Goal: Task Accomplishment & Management: Manage account settings

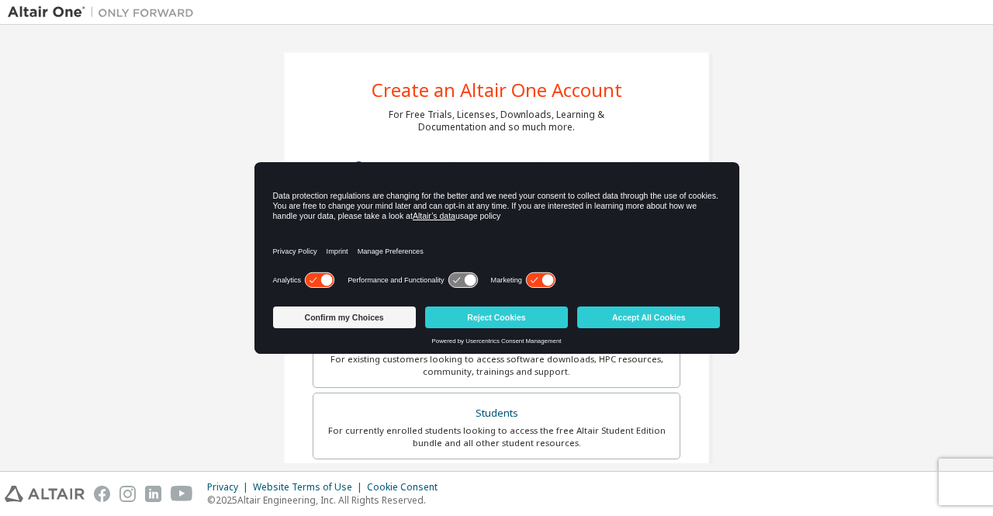
click at [547, 237] on div "Privacy Policy Imprint Manage Preferences" at bounding box center [497, 246] width 448 height 44
click at [347, 317] on button "Confirm my Choices" at bounding box center [344, 317] width 143 height 22
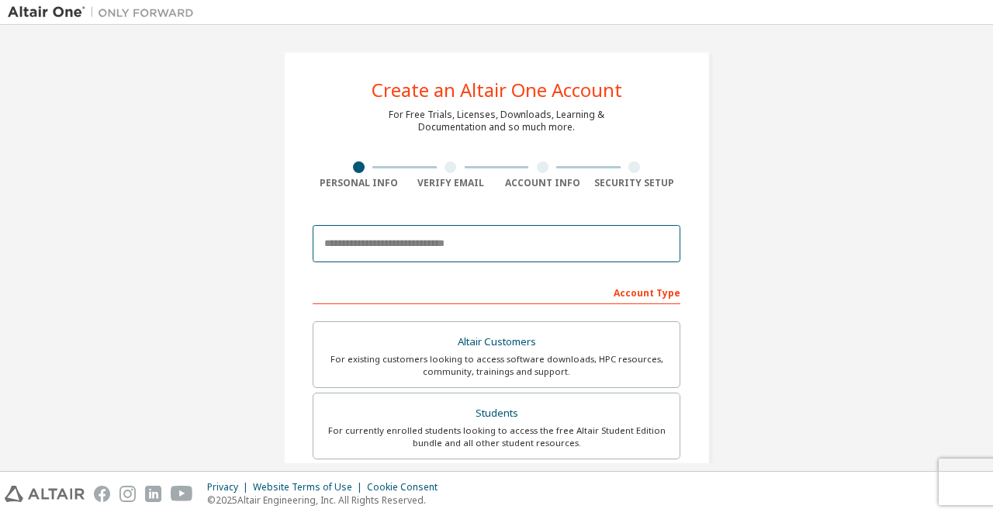
click at [431, 255] on input "email" at bounding box center [497, 243] width 368 height 37
type input "**********"
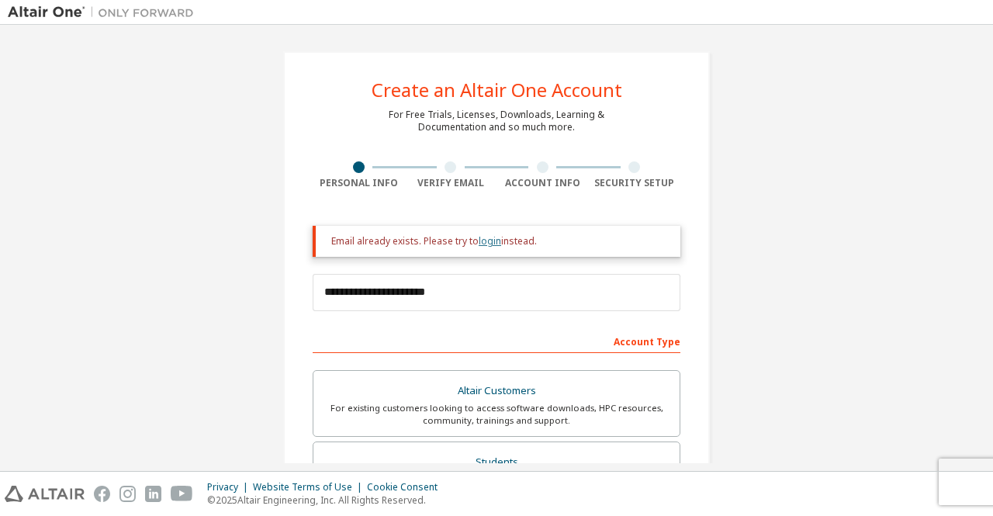
click at [489, 244] on link "login" at bounding box center [490, 240] width 22 height 13
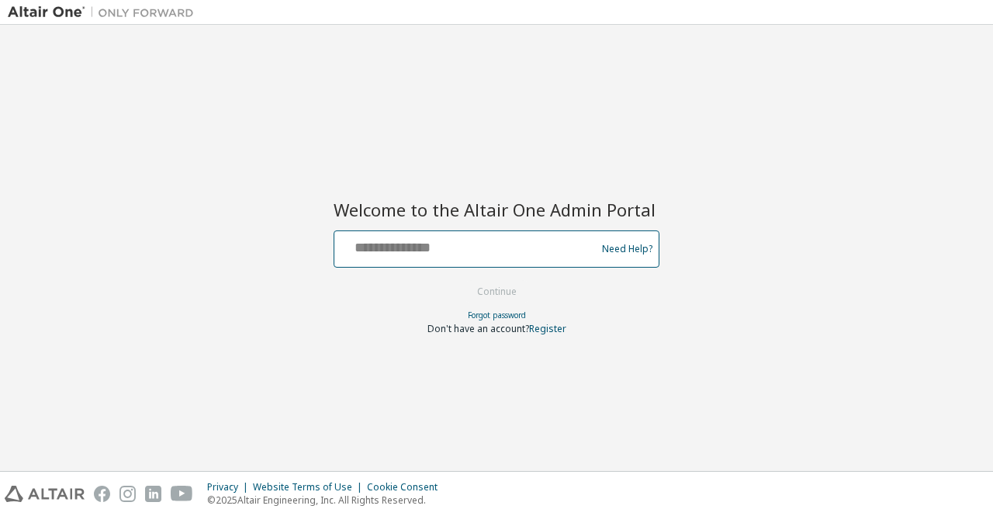
click at [461, 251] on input "text" at bounding box center [467, 245] width 254 height 22
type input "**********"
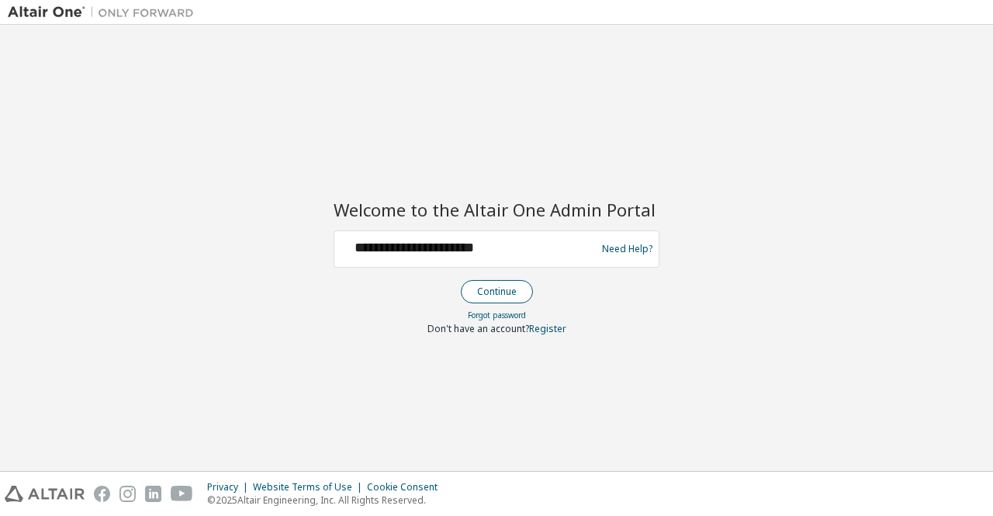
click at [489, 282] on button "Continue" at bounding box center [497, 291] width 72 height 23
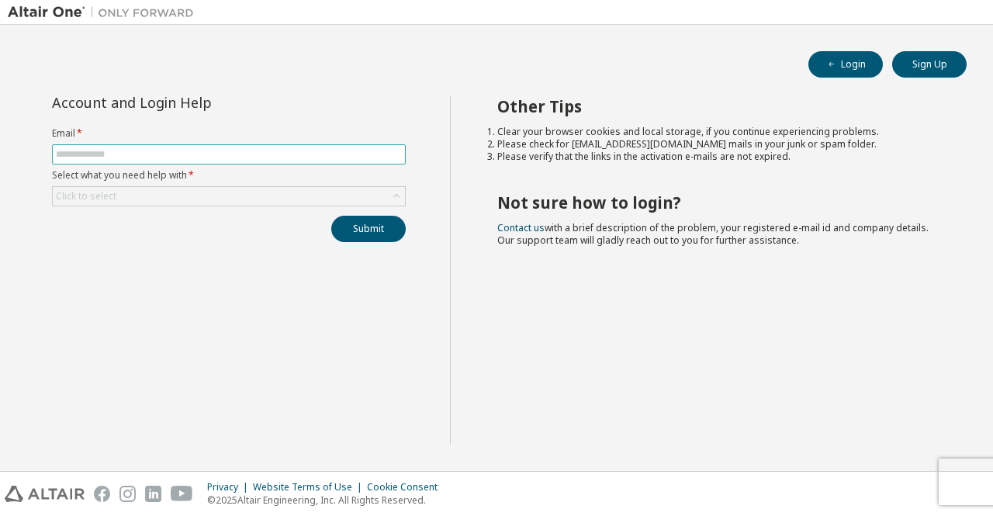
click at [330, 154] on input "text" at bounding box center [229, 154] width 346 height 12
type input "**********"
click at [274, 195] on div "Click to select" at bounding box center [229, 196] width 352 height 19
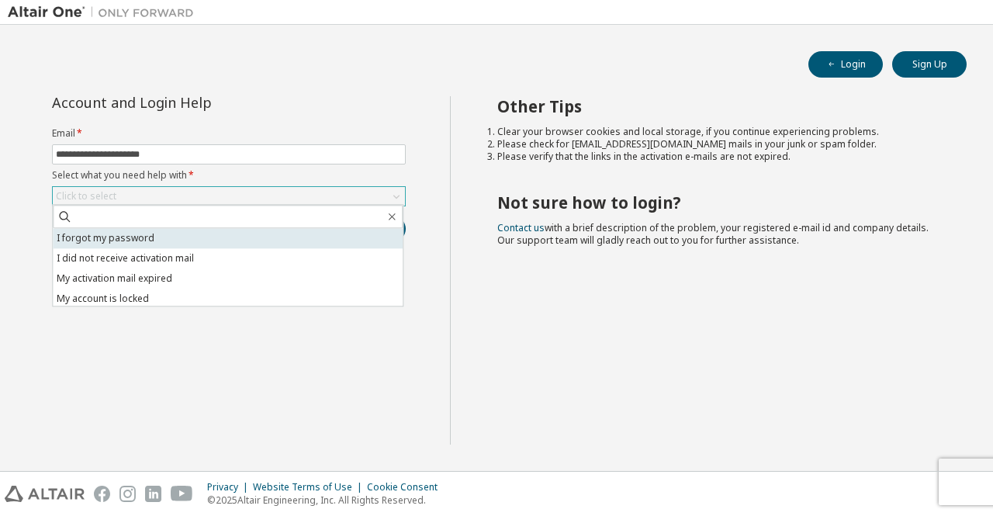
click at [236, 230] on li "I forgot my password" at bounding box center [228, 238] width 350 height 20
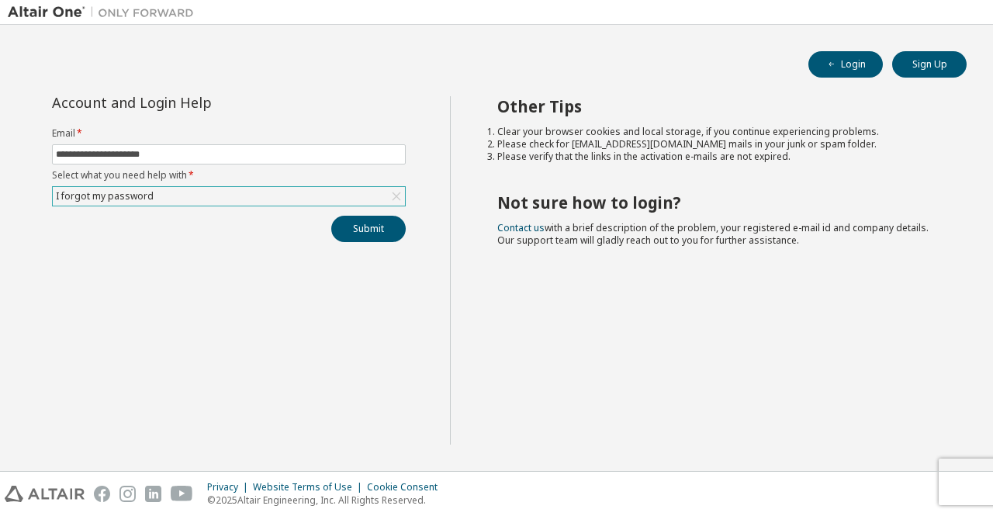
click at [311, 193] on div "I forgot my password" at bounding box center [229, 196] width 352 height 19
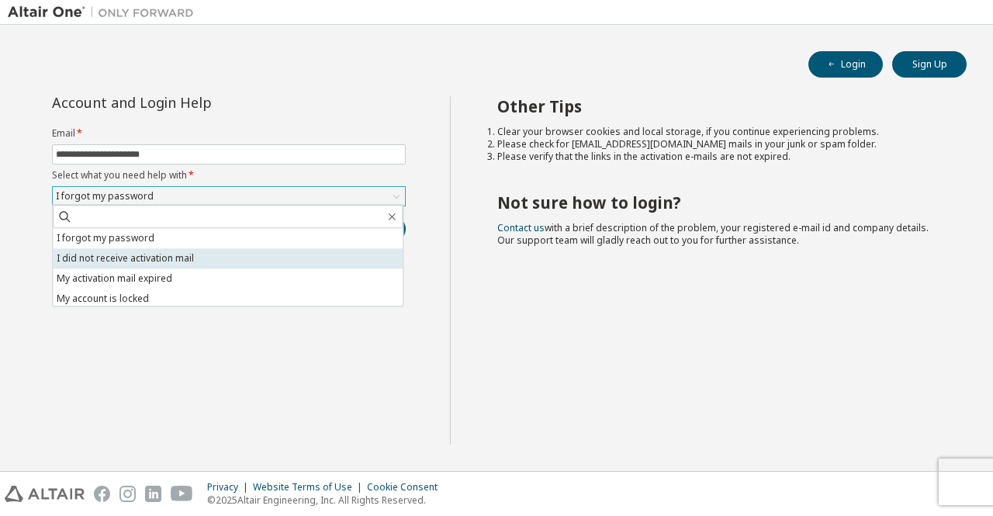
click at [250, 262] on li "I did not receive activation mail" at bounding box center [228, 258] width 350 height 20
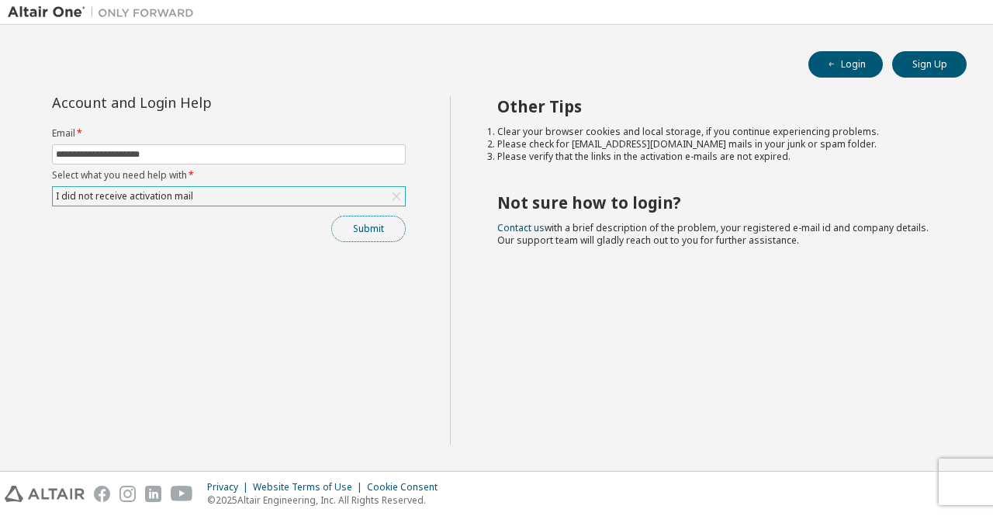
click at [357, 223] on button "Submit" at bounding box center [368, 229] width 74 height 26
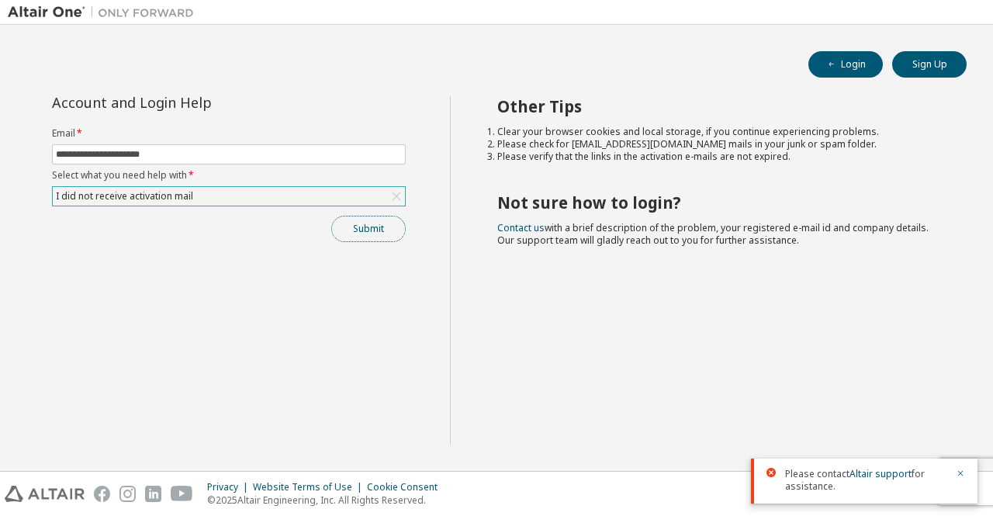
click at [357, 223] on button "Submit" at bounding box center [368, 229] width 74 height 26
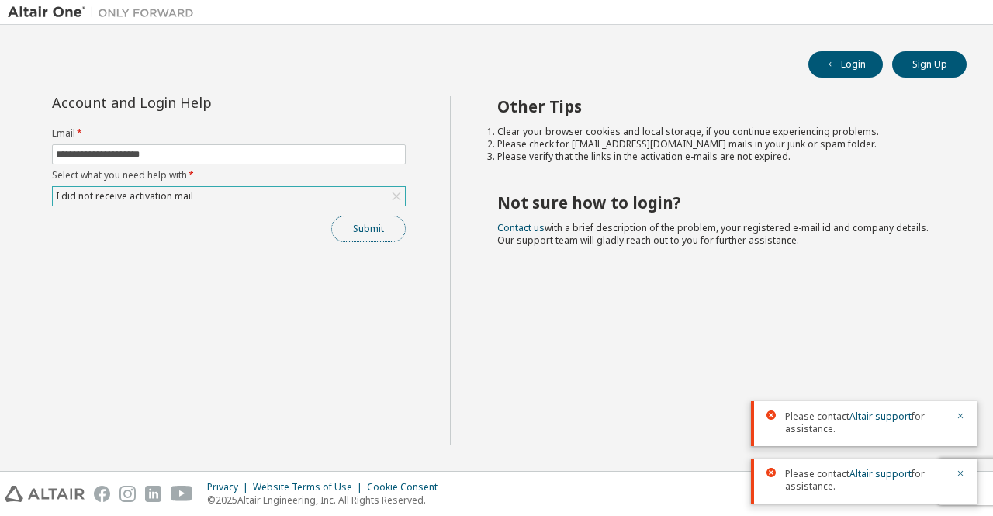
click at [357, 223] on button "Submit" at bounding box center [368, 229] width 74 height 26
click at [357, 223] on div "Submit" at bounding box center [229, 229] width 354 height 26
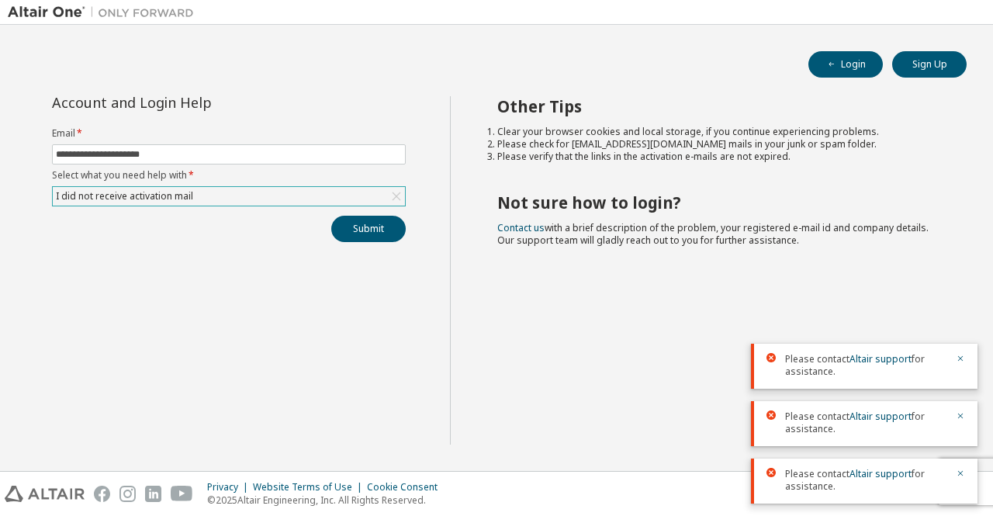
click at [814, 472] on span "Please contact Altair support for assistance." at bounding box center [865, 480] width 161 height 25
drag, startPoint x: 792, startPoint y: 483, endPoint x: 871, endPoint y: 488, distance: 79.2
click at [871, 488] on span "Please contact Altair support for assistance." at bounding box center [865, 480] width 161 height 25
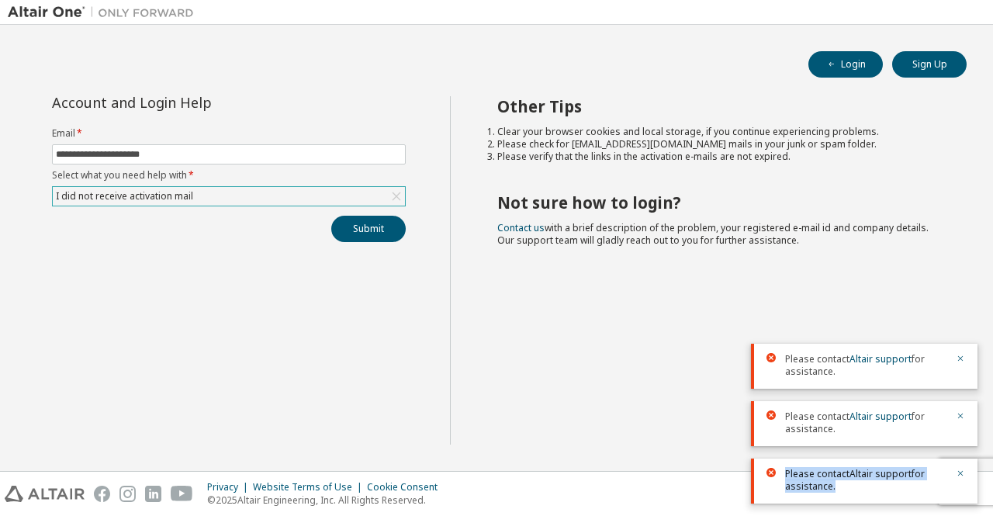
click at [871, 488] on span "Please contact Altair support for assistance." at bounding box center [865, 480] width 161 height 25
click at [416, 411] on div "**********" at bounding box center [229, 270] width 442 height 348
click at [323, 195] on div "I did not receive activation mail" at bounding box center [229, 196] width 352 height 19
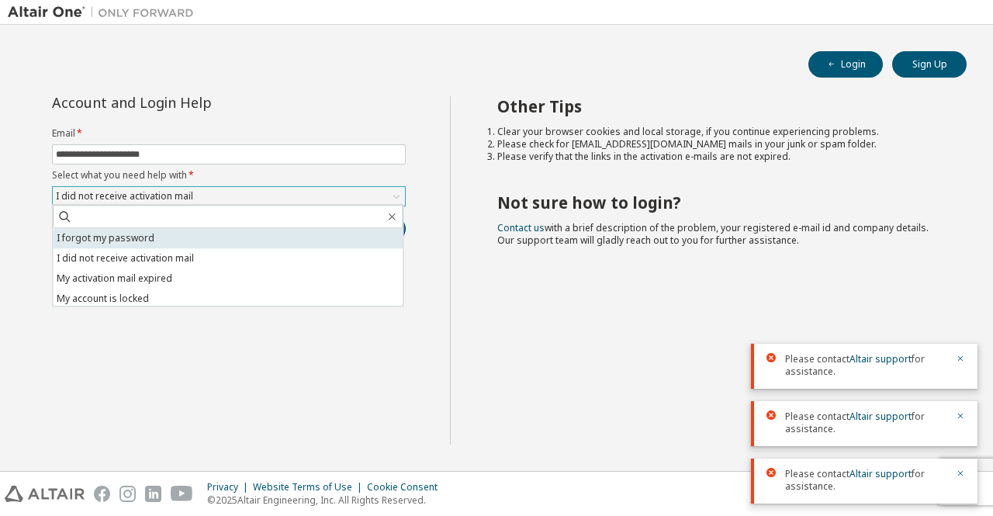
click at [257, 238] on li "I forgot my password" at bounding box center [228, 238] width 350 height 20
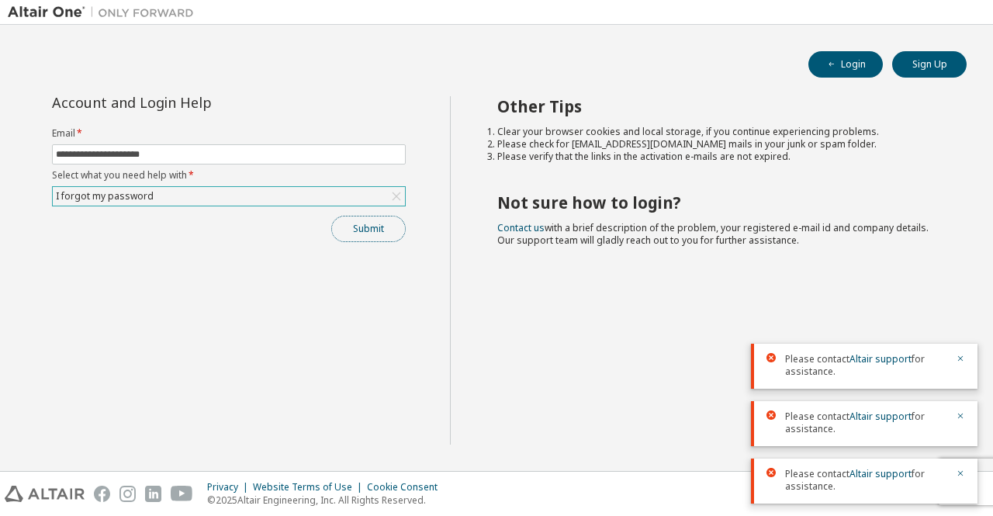
click at [368, 232] on button "Submit" at bounding box center [368, 229] width 74 height 26
